Goal: Navigation & Orientation: Find specific page/section

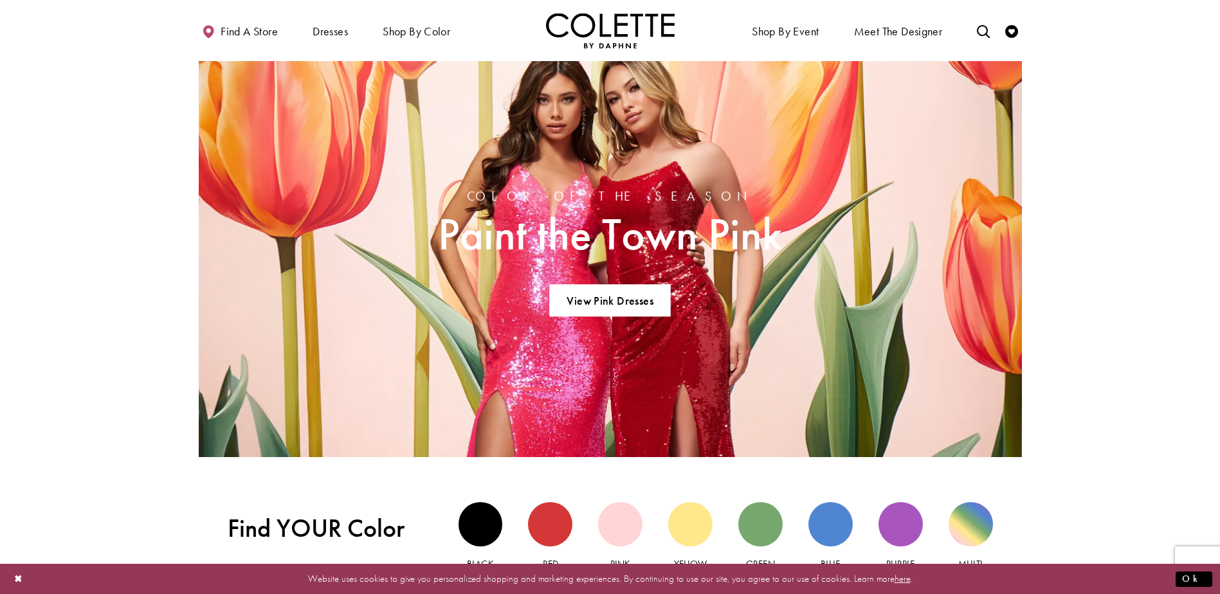
scroll to position [1029, 0]
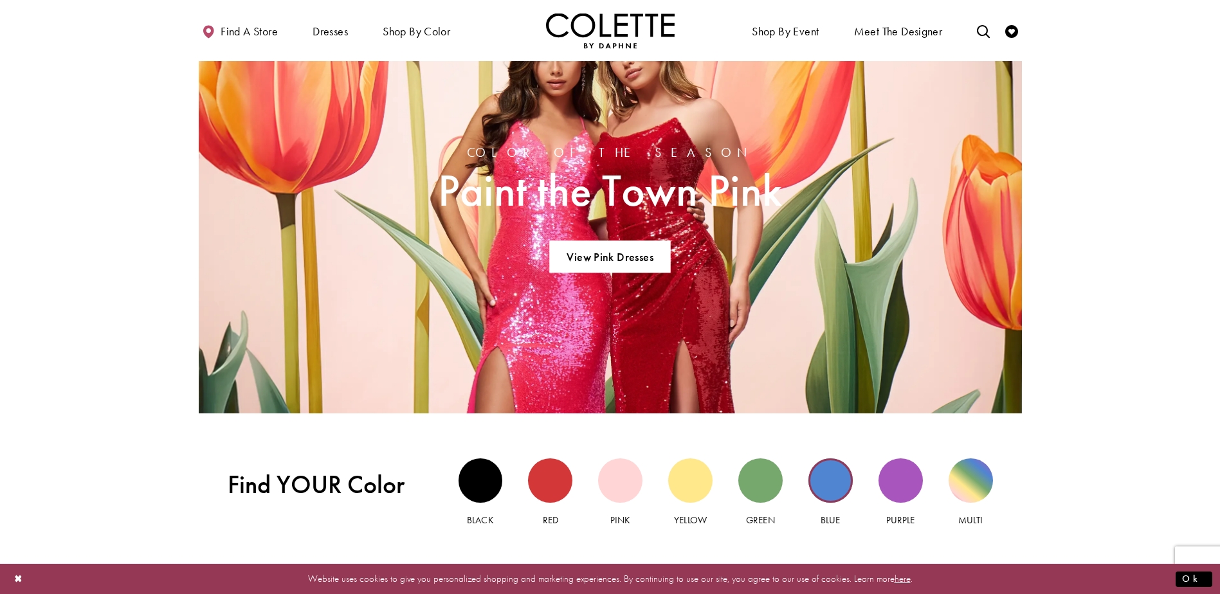
click at [836, 476] on div "Blue view" at bounding box center [830, 480] width 44 height 44
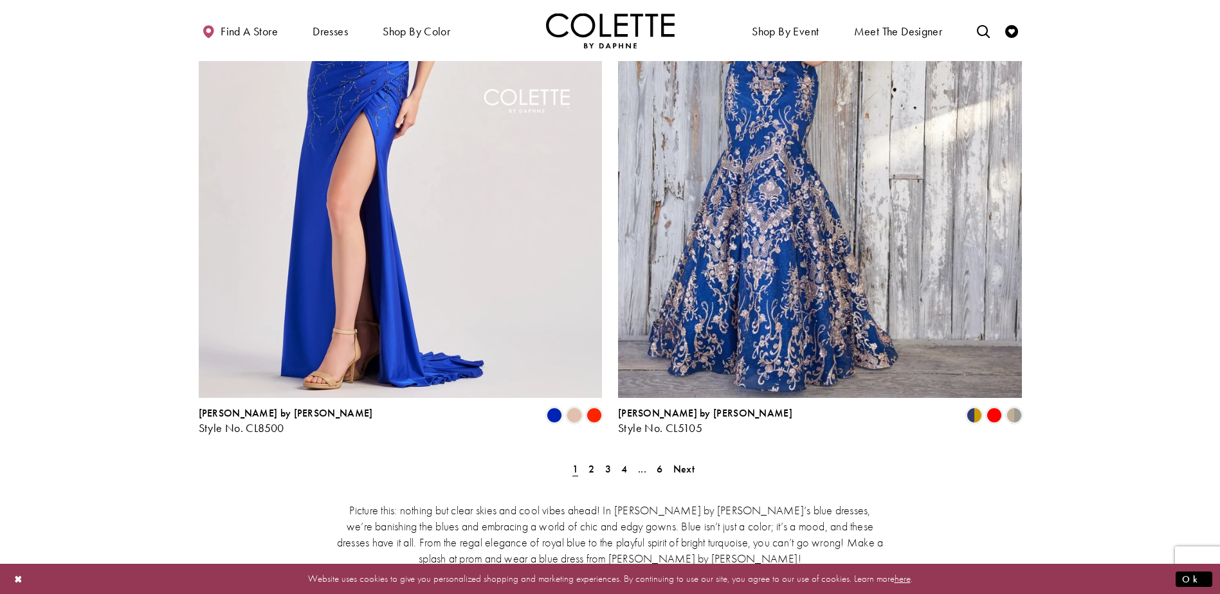
scroll to position [2237, 0]
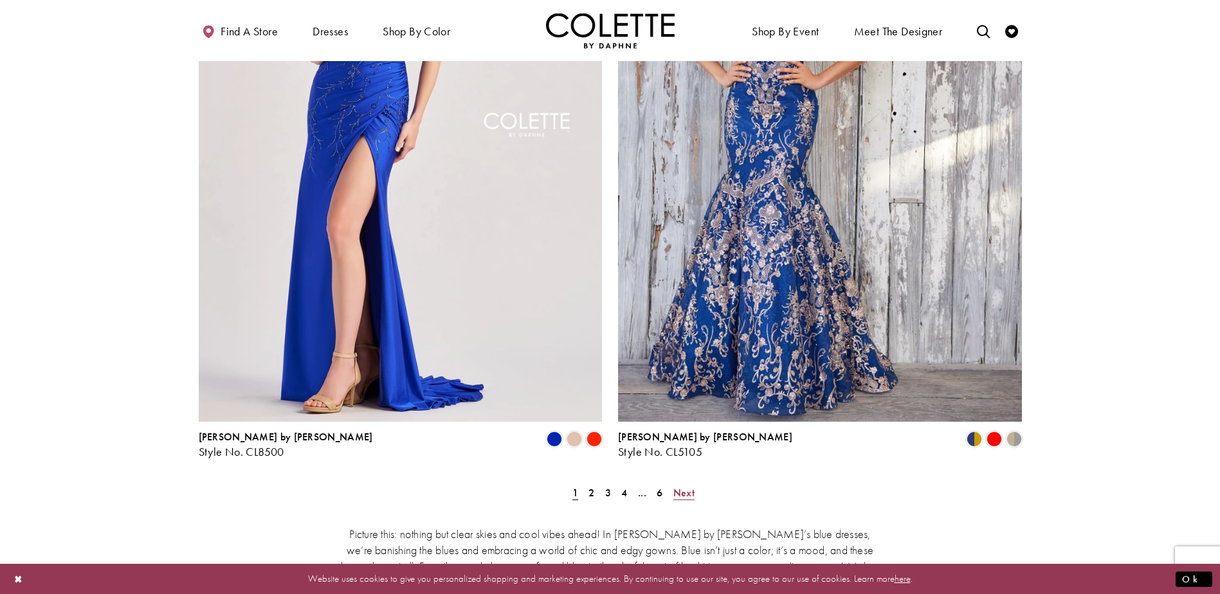
click at [691, 486] on span "Next" at bounding box center [683, 493] width 21 height 14
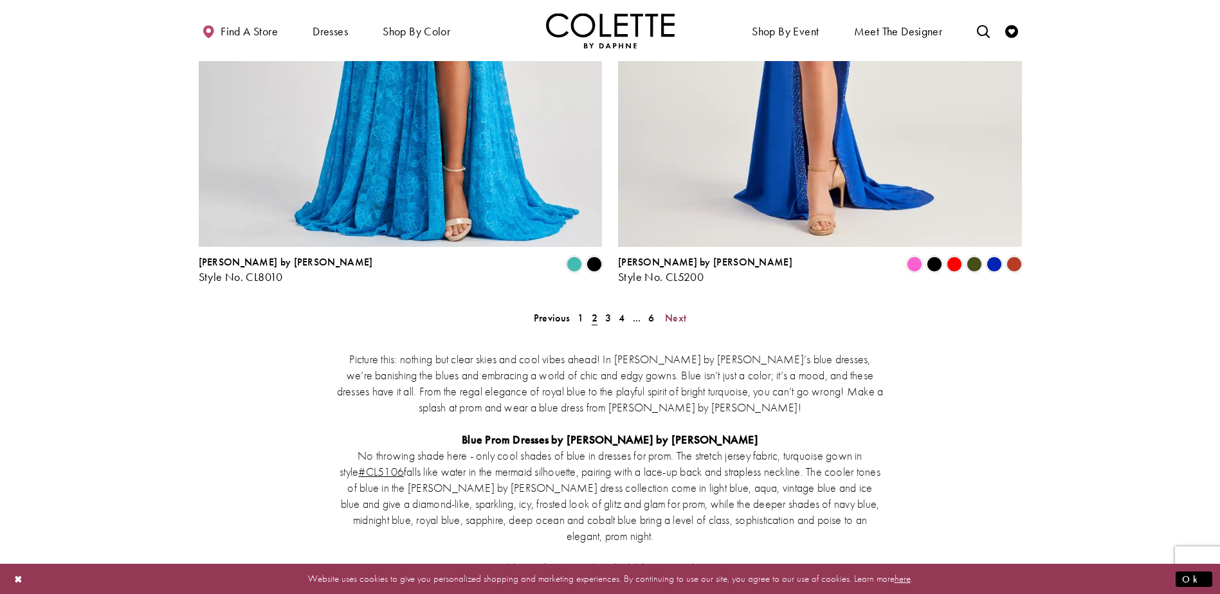
scroll to position [2384, 0]
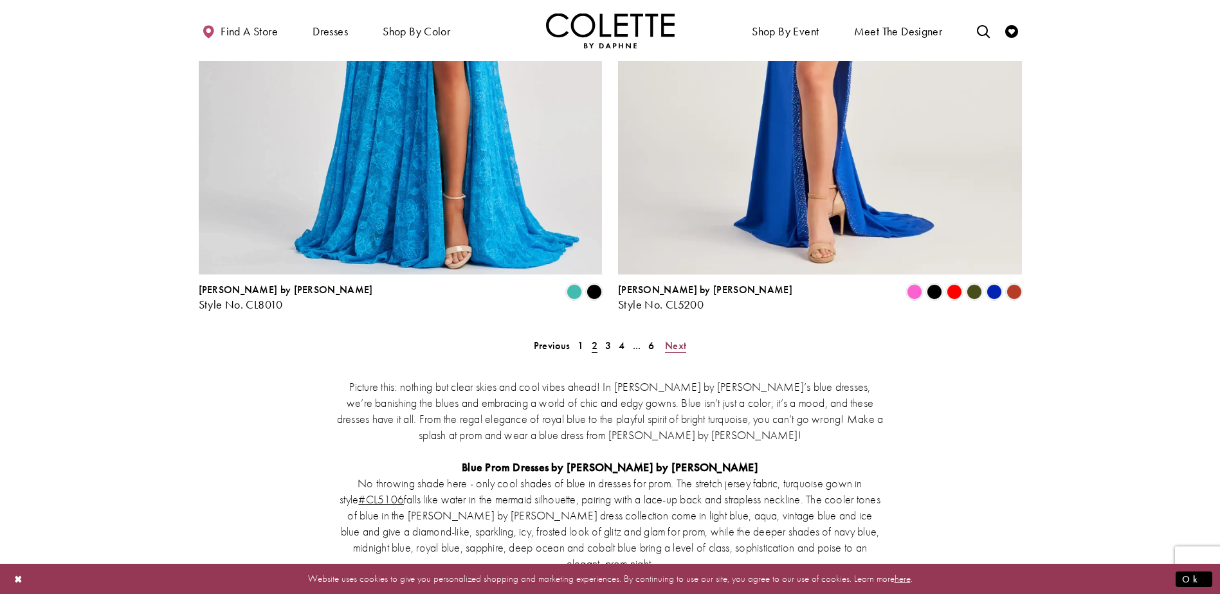
click at [687, 336] on link "Next" at bounding box center [675, 345] width 29 height 19
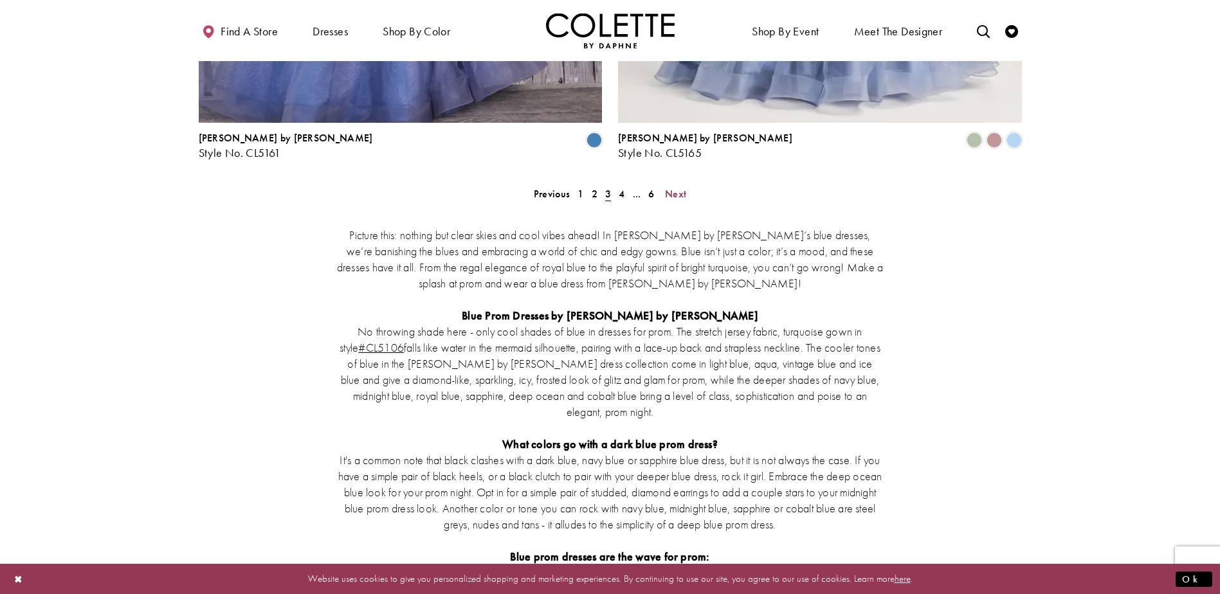
scroll to position [2384, 0]
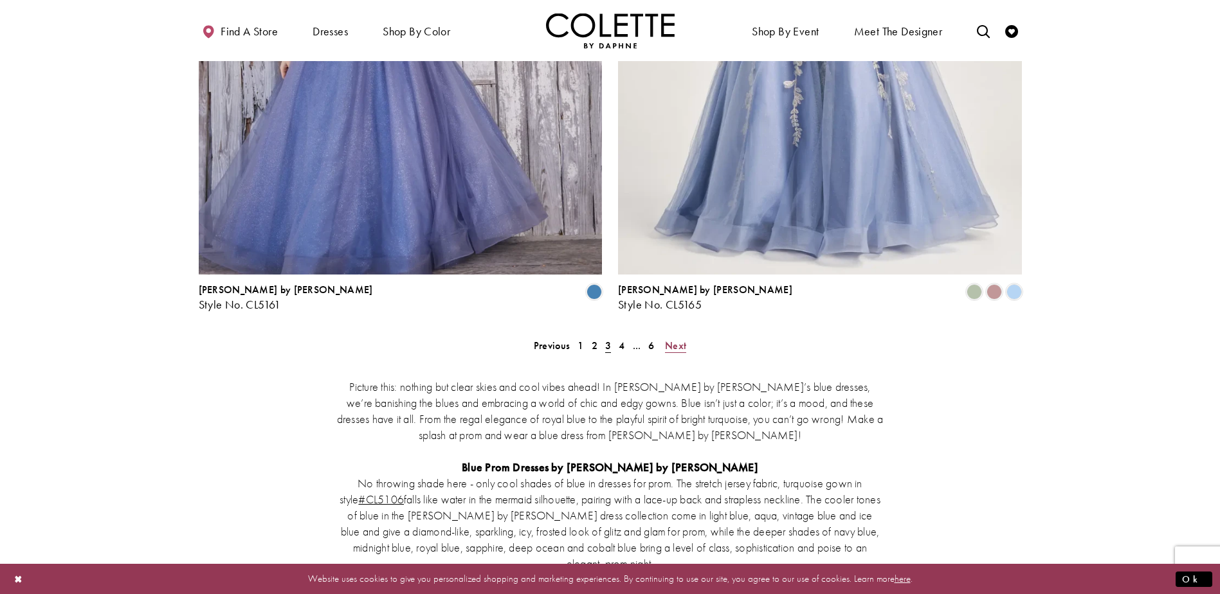
click at [678, 339] on span "Next" at bounding box center [675, 346] width 21 height 14
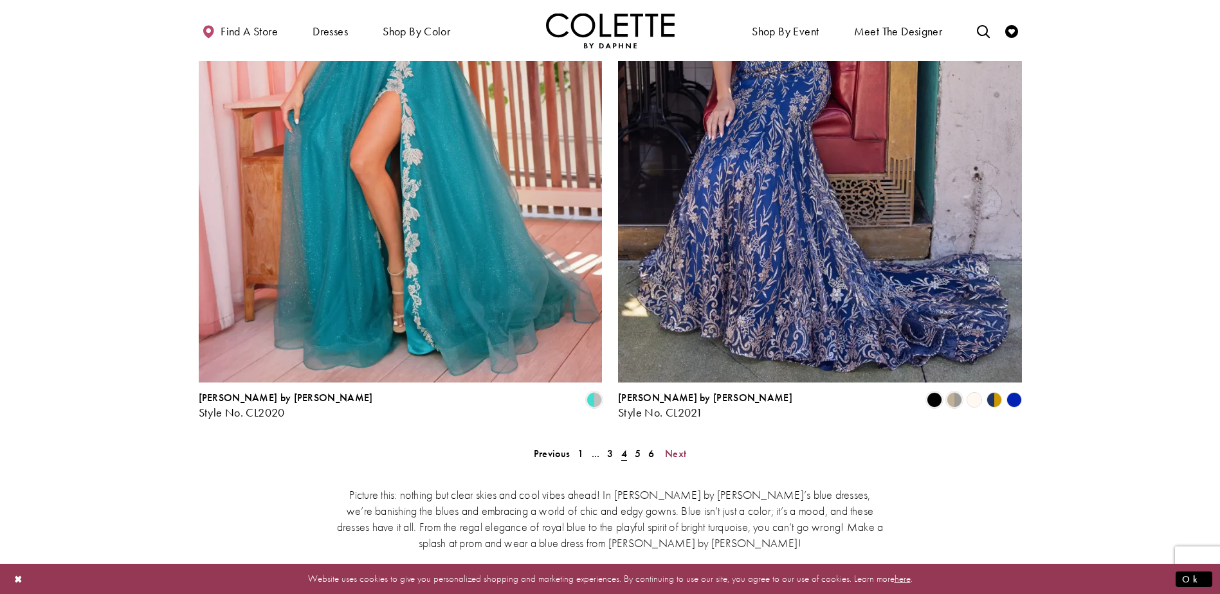
scroll to position [2384, 0]
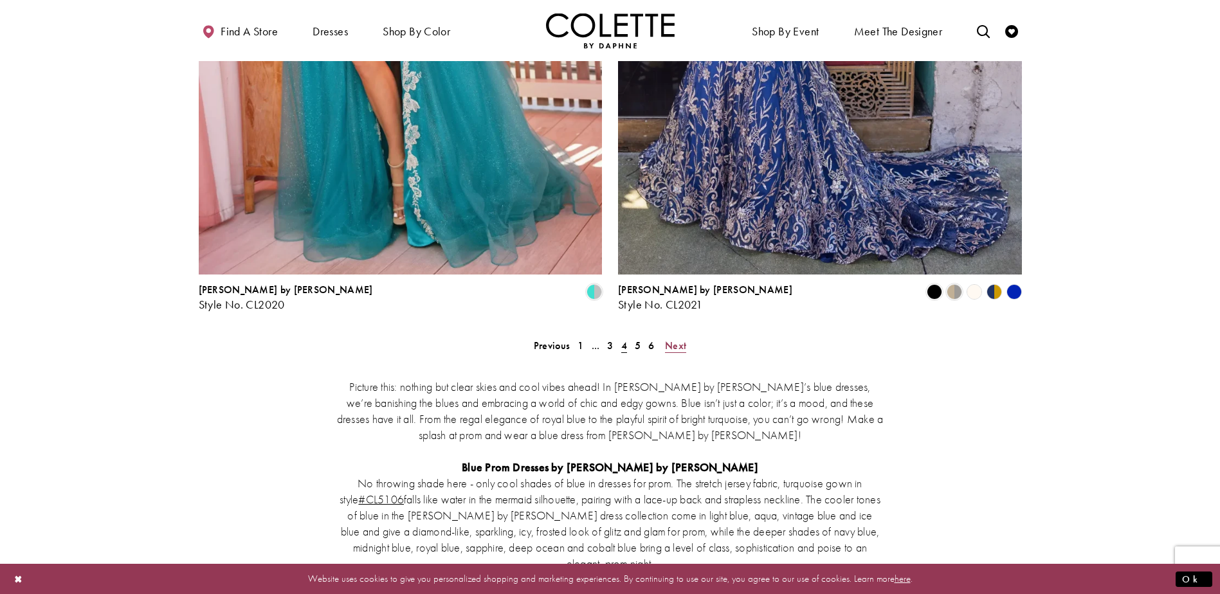
click at [678, 339] on span "Next" at bounding box center [675, 346] width 21 height 14
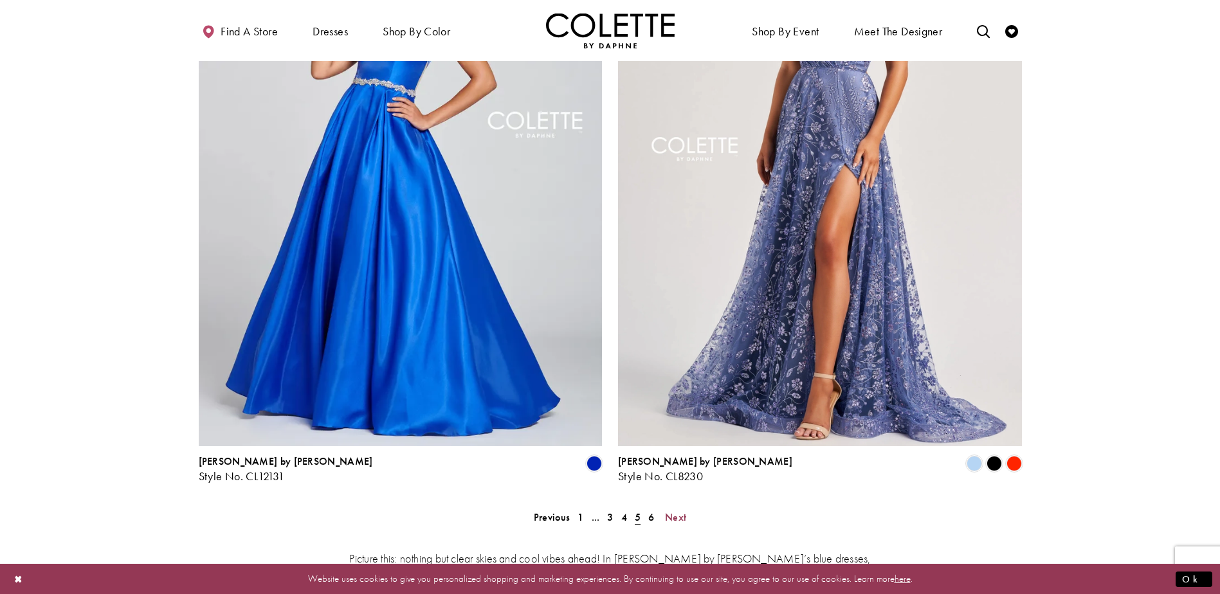
scroll to position [2298, 0]
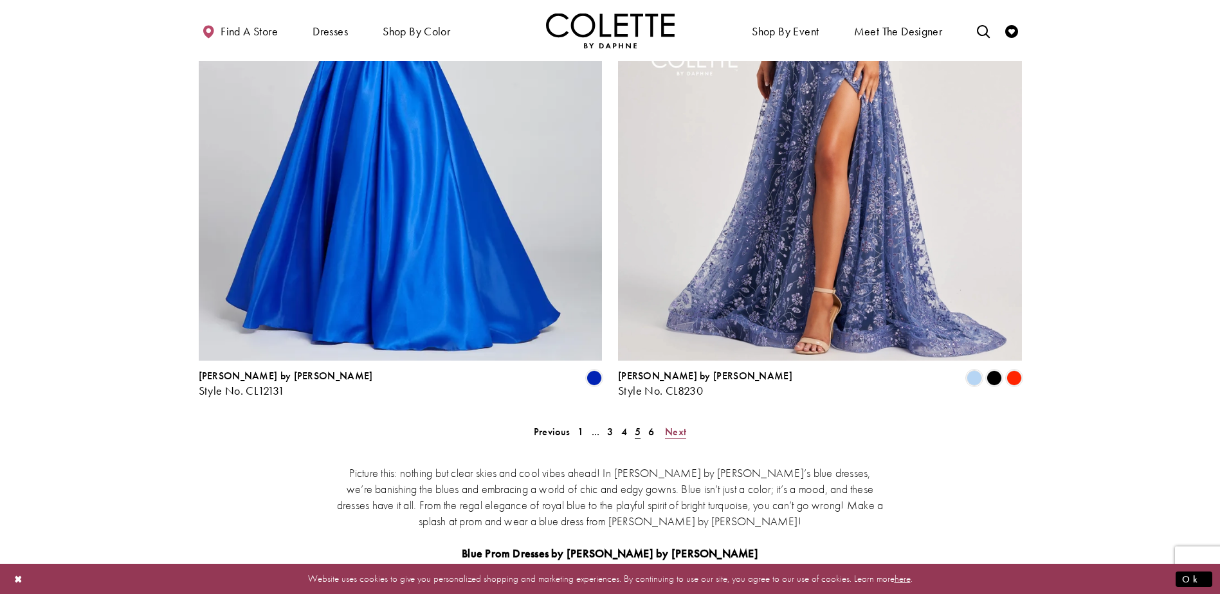
click at [678, 425] on span "Next" at bounding box center [675, 432] width 21 height 14
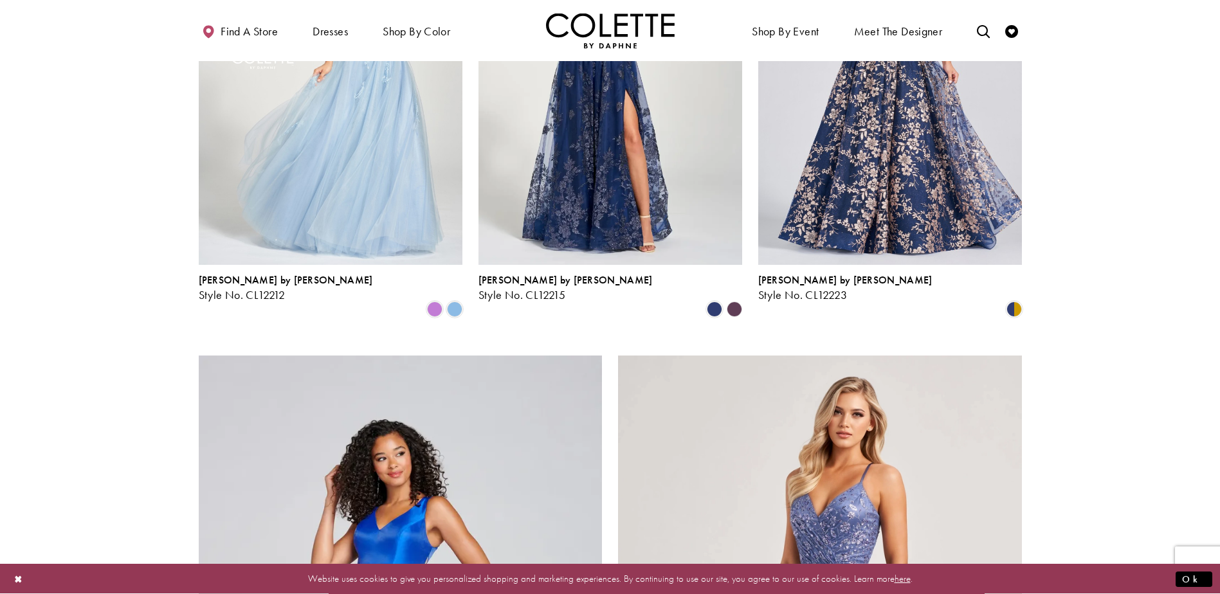
scroll to position [69, 0]
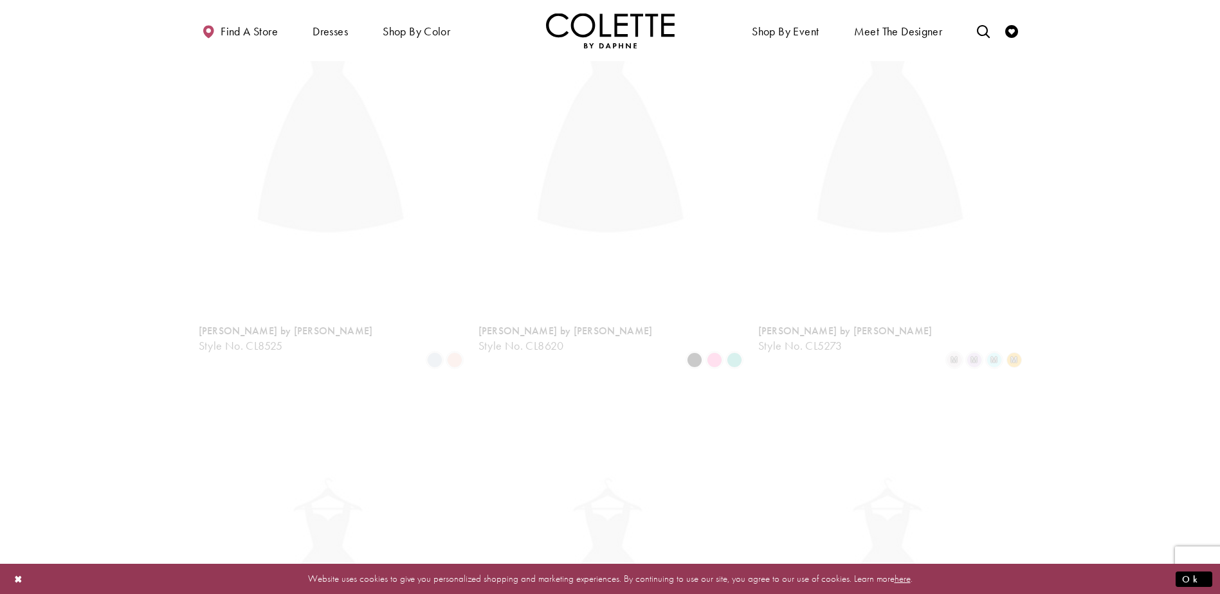
scroll to position [69, 0]
